Goal: Information Seeking & Learning: Learn about a topic

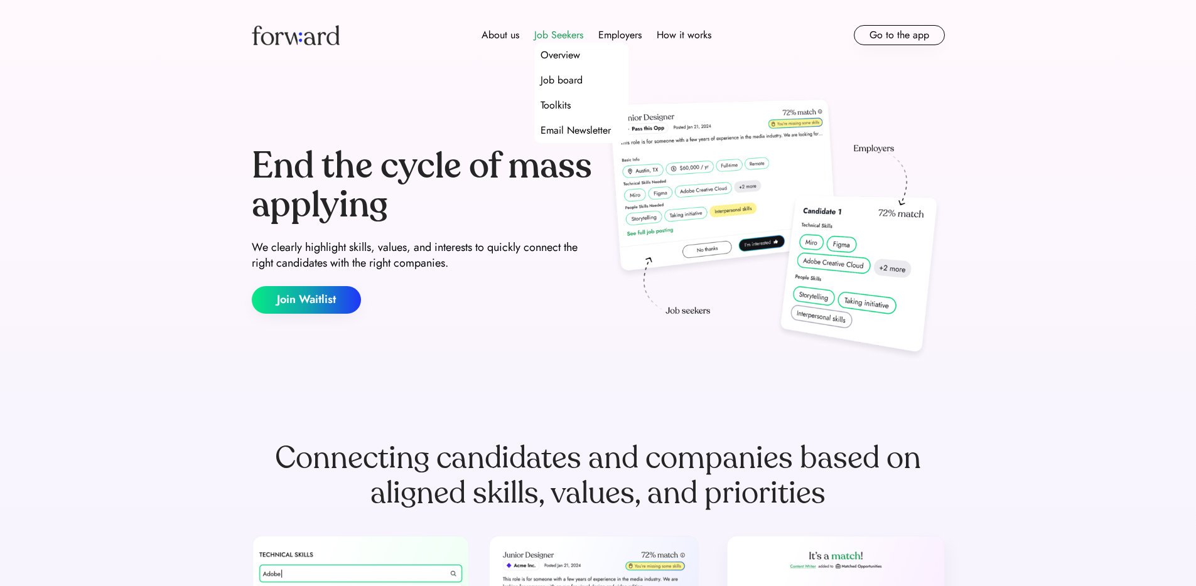
click at [559, 33] on div "Job Seekers" at bounding box center [558, 35] width 49 height 15
click at [561, 50] on div "Overview" at bounding box center [561, 55] width 40 height 15
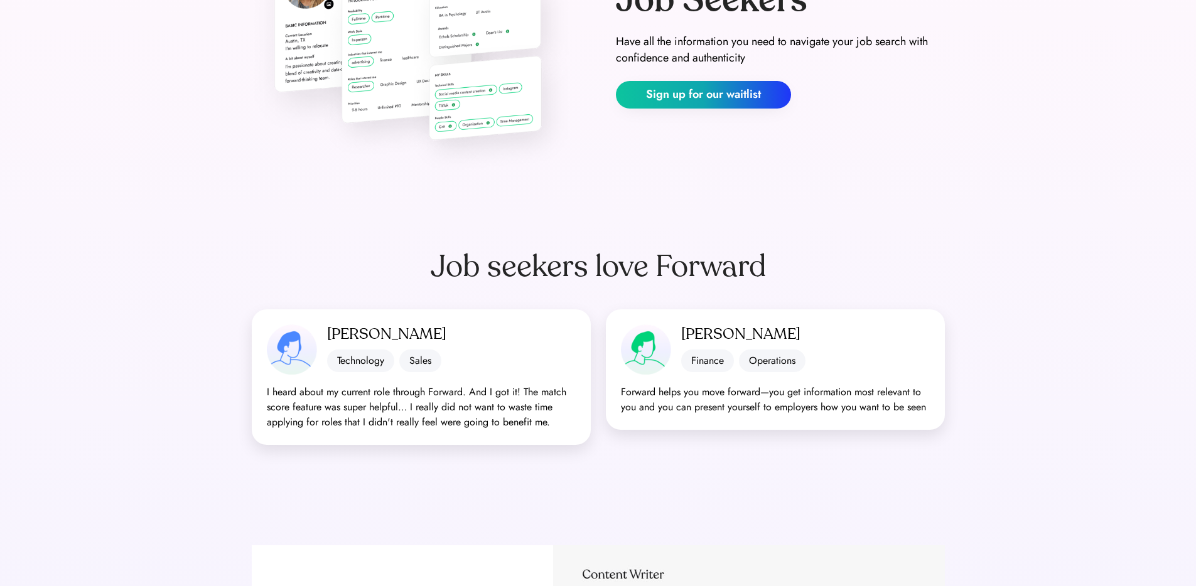
scroll to position [201, 0]
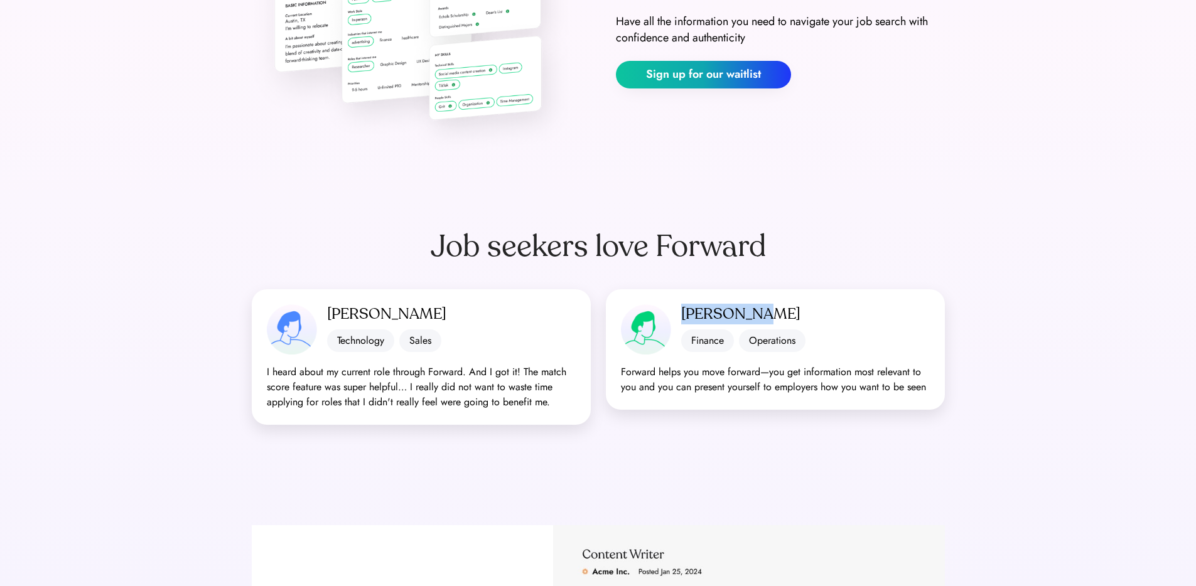
drag, startPoint x: 681, startPoint y: 314, endPoint x: 770, endPoint y: 314, distance: 88.5
click at [770, 314] on div "Restine H." at bounding box center [805, 315] width 249 height 20
click at [846, 386] on div "Forward helps you move forward—you get information most relevant to you and you…" at bounding box center [775, 380] width 309 height 30
click at [701, 391] on div "Forward helps you move forward—you get information most relevant to you and you…" at bounding box center [775, 380] width 309 height 30
click at [700, 391] on div "Forward helps you move forward—you get information most relevant to you and you…" at bounding box center [775, 380] width 309 height 30
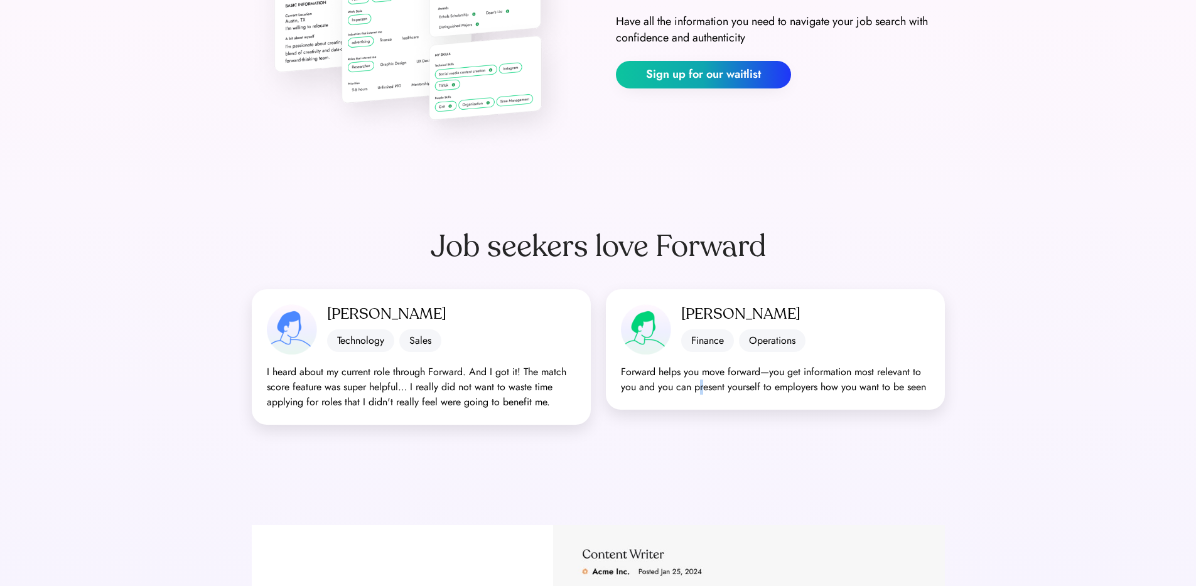
click at [700, 391] on div "Forward helps you move forward—you get information most relevant to you and you…" at bounding box center [775, 380] width 309 height 30
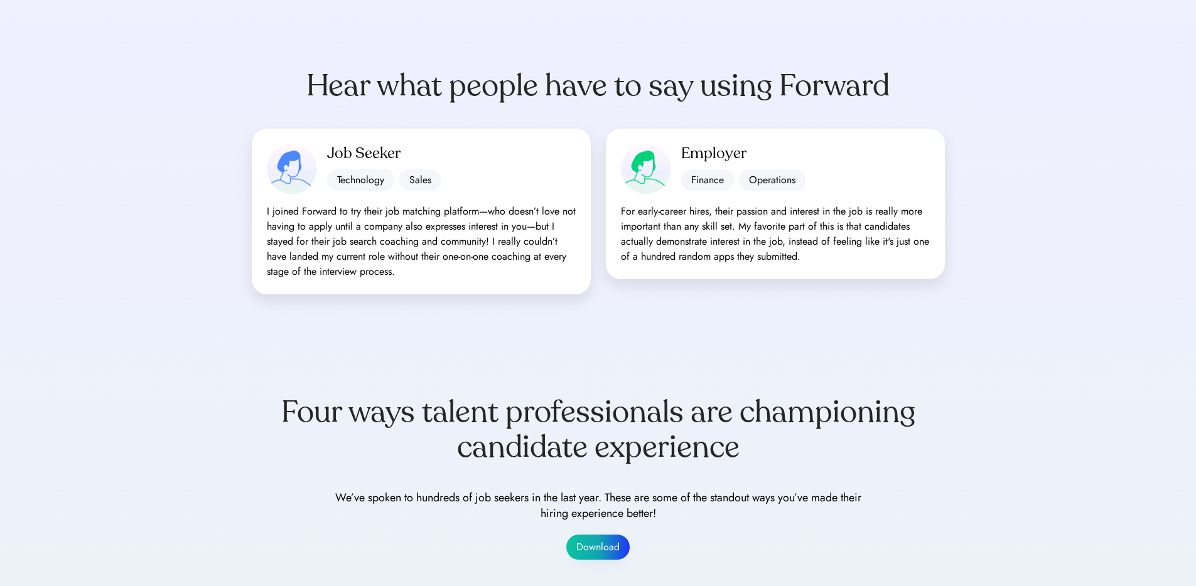
scroll to position [1074, 0]
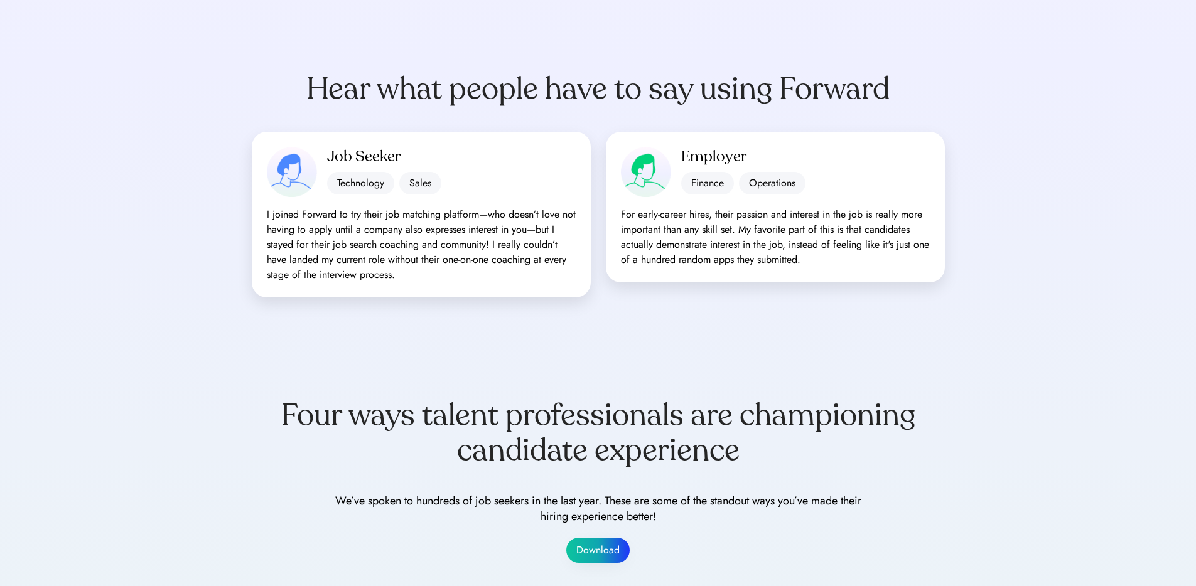
click at [256, 352] on div "Four ways talent professionals are championing candidate experience We’ve spoke…" at bounding box center [598, 481] width 753 height 266
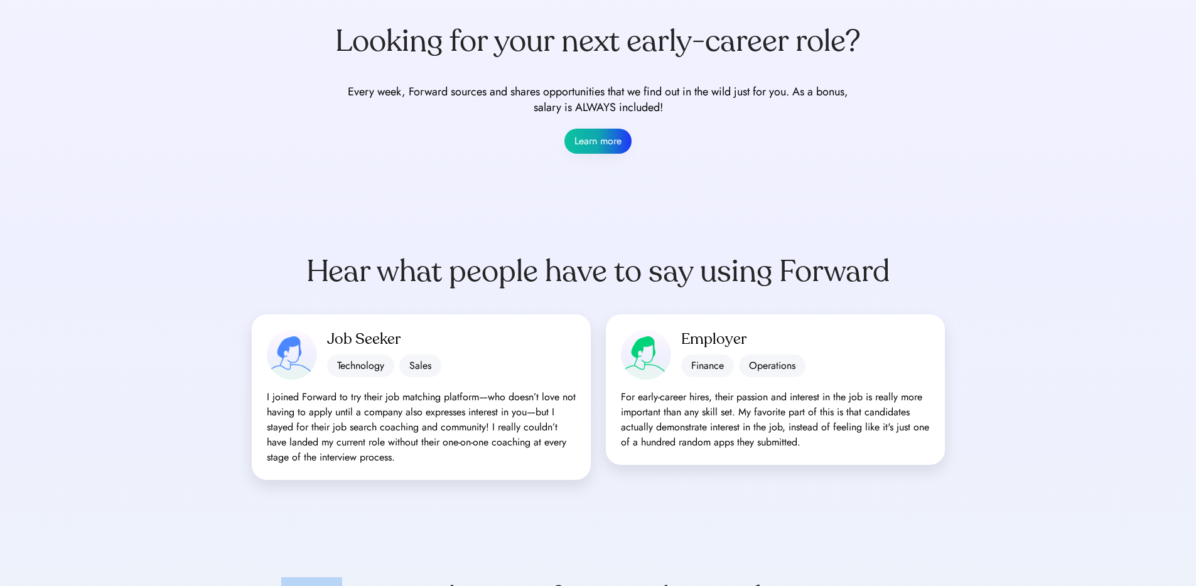
scroll to position [1023, 0]
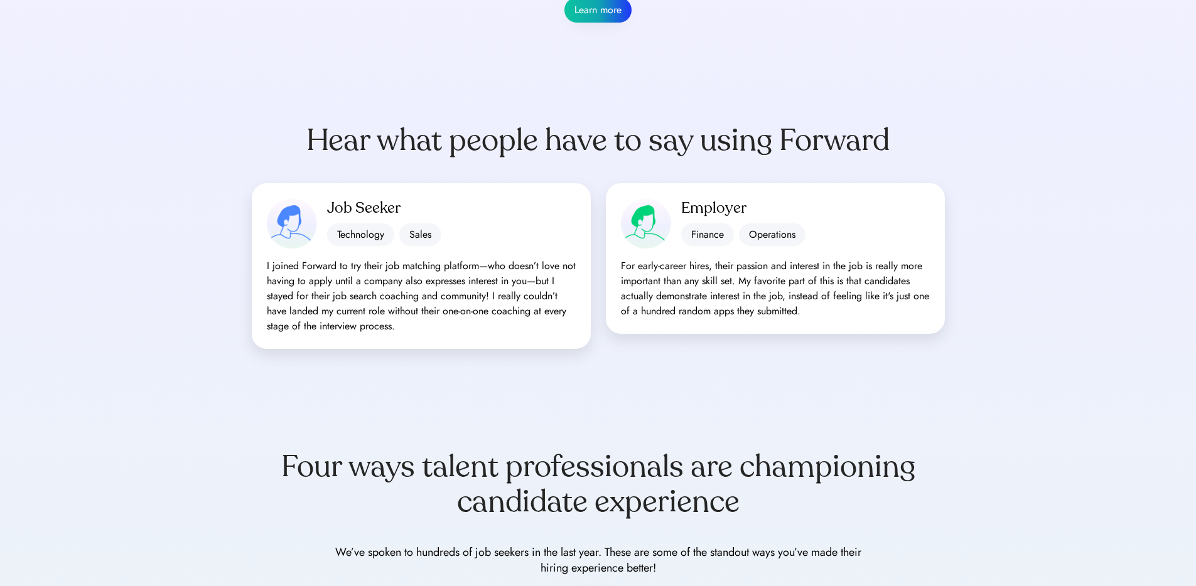
click at [371, 319] on div "I joined Forward to try their job matching platform—who doesn’t love not having…" at bounding box center [421, 296] width 309 height 75
click at [354, 300] on div "I joined Forward to try their job matching platform—who doesn’t love not having…" at bounding box center [421, 296] width 309 height 75
